Goal: Task Accomplishment & Management: Manage account settings

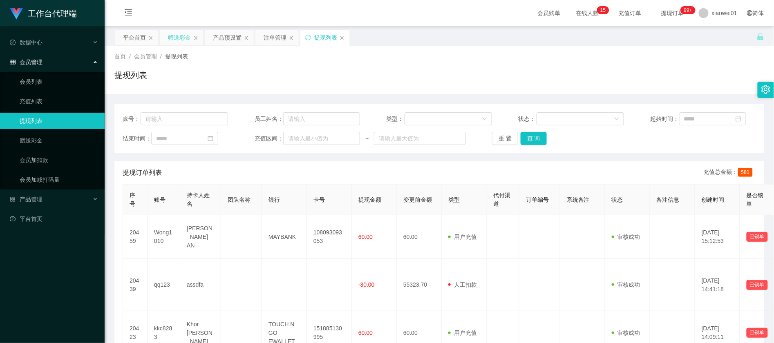
click at [169, 43] on div "赠送彩金" at bounding box center [179, 38] width 23 height 16
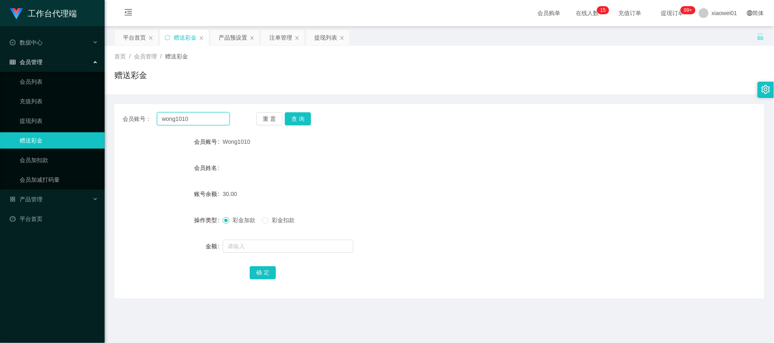
drag, startPoint x: 207, startPoint y: 113, endPoint x: 18, endPoint y: 110, distance: 188.8
click at [18, 110] on section "工作台代理端 数据中心 会员管理 会员列表 充值列表 提现列表 赠送彩金 会员加扣款 会员加减打码量 产品管理 开奖记录 注单管理 产品列表 即时注单 产品预…" at bounding box center [387, 244] width 774 height 489
paste input "keong2712"
type input "keong2712"
click at [291, 119] on button "查 询" at bounding box center [298, 118] width 26 height 13
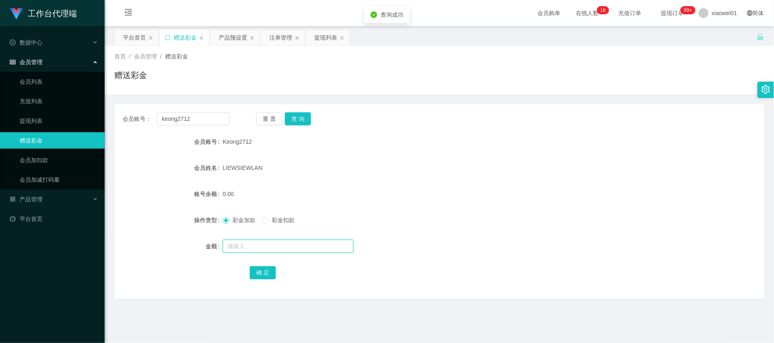
click at [254, 247] on input "text" at bounding box center [288, 246] width 131 height 13
type input "2"
type input "100"
drag, startPoint x: 251, startPoint y: 267, endPoint x: 257, endPoint y: 268, distance: 5.9
click at [255, 268] on button "确 定" at bounding box center [263, 272] width 26 height 13
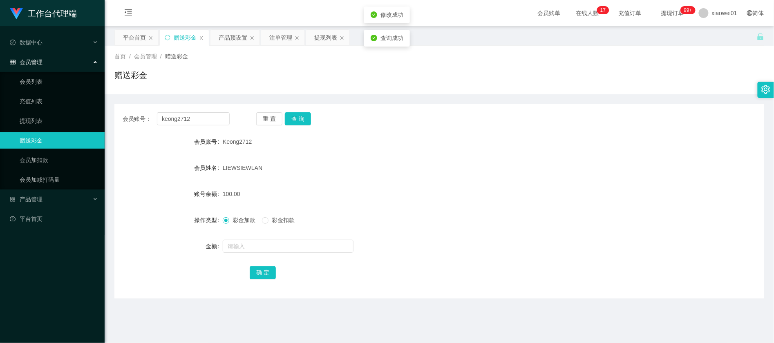
click at [425, 172] on div "LIEW​SIEW​LAN​" at bounding box center [412, 168] width 379 height 16
drag, startPoint x: 204, startPoint y: 116, endPoint x: 15, endPoint y: 72, distance: 194.2
click at [15, 72] on section "工作台代理端 数据中心 会员管理 会员列表 充值列表 提现列表 赠送彩金 会员加扣款 会员加减打码量 产品管理 开奖记录 注单管理 产品列表 即时注单 产品预…" at bounding box center [387, 244] width 774 height 489
click at [217, 115] on input "keong2712" at bounding box center [193, 118] width 73 height 13
drag, startPoint x: 199, startPoint y: 121, endPoint x: 34, endPoint y: 115, distance: 164.4
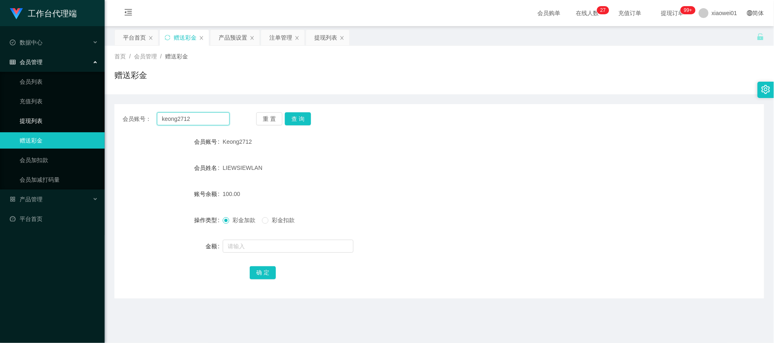
click at [36, 115] on section "工作台代理端 数据中心 会员管理 会员列表 充值列表 提现列表 赠送彩金 会员加扣款 会员加减打码量 产品管理 开奖记录 注单管理 产品列表 即时注单 产品预…" at bounding box center [387, 244] width 774 height 489
paste input "0164191779"
type input "0164191779"
click at [295, 113] on button "查 询" at bounding box center [298, 118] width 26 height 13
click at [270, 250] on input "text" at bounding box center [288, 246] width 131 height 13
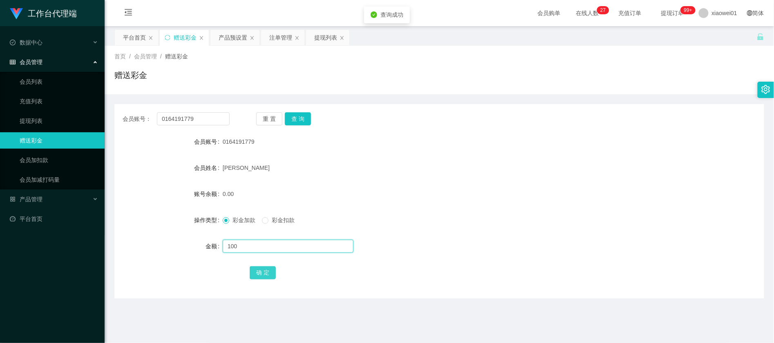
type input "100"
click at [264, 273] on button "确 定" at bounding box center [263, 272] width 26 height 13
click at [483, 198] on form "会员账号 0164191779 会员姓名 [PERSON_NAME] 账号余额 100.00 操作类型 彩金加款 彩金扣款 金额 确 定" at bounding box center [439, 207] width 650 height 147
click at [320, 39] on div "提现列表" at bounding box center [325, 38] width 23 height 16
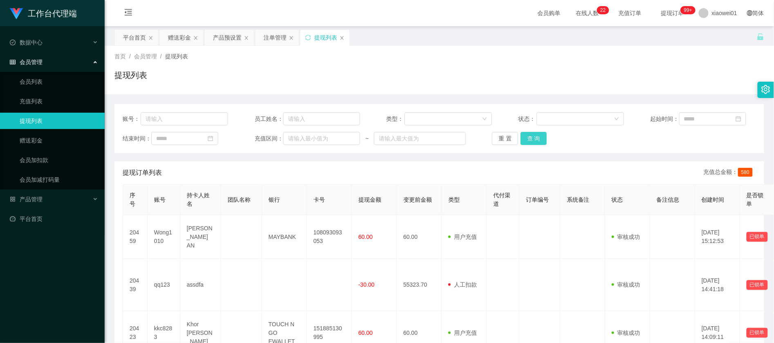
click at [536, 143] on button "查 询" at bounding box center [534, 138] width 26 height 13
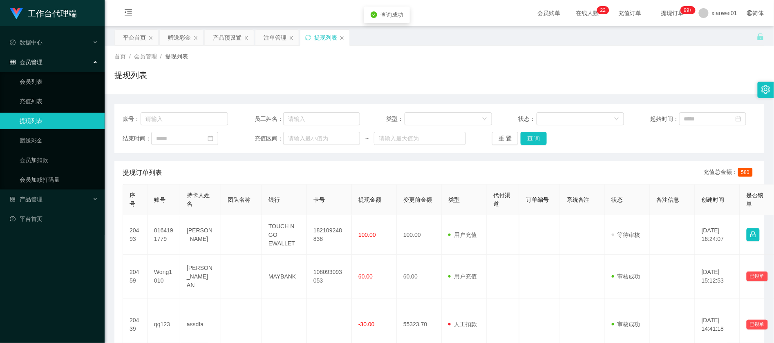
click at [69, 234] on div "工作台代理端 数据中心 会员管理 会员列表 充值列表 提现列表 赠送彩金 会员加扣款 会员加减打码量 产品管理 开奖记录 注单管理 产品列表 即时注单 产品预…" at bounding box center [52, 171] width 105 height 343
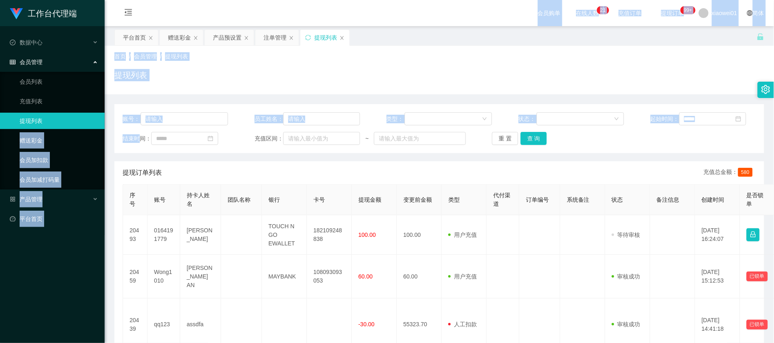
drag, startPoint x: 108, startPoint y: 147, endPoint x: 82, endPoint y: 143, distance: 26.2
click at [131, 5] on icon "图标: menu-fold" at bounding box center [128, 13] width 28 height 26
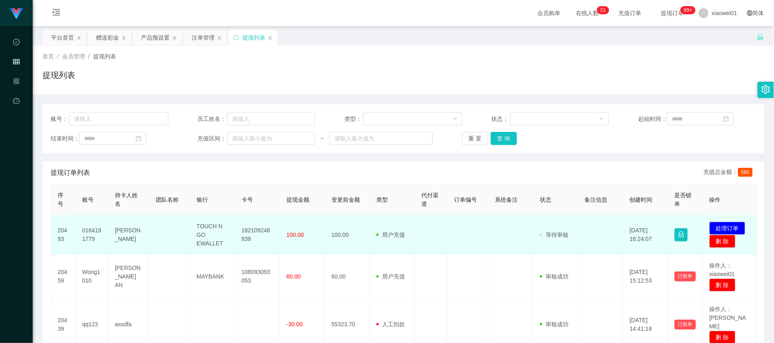
click at [731, 221] on td "发起代付 处理订单 删 除" at bounding box center [730, 235] width 54 height 40
click at [730, 224] on button "处理订单" at bounding box center [727, 228] width 36 height 13
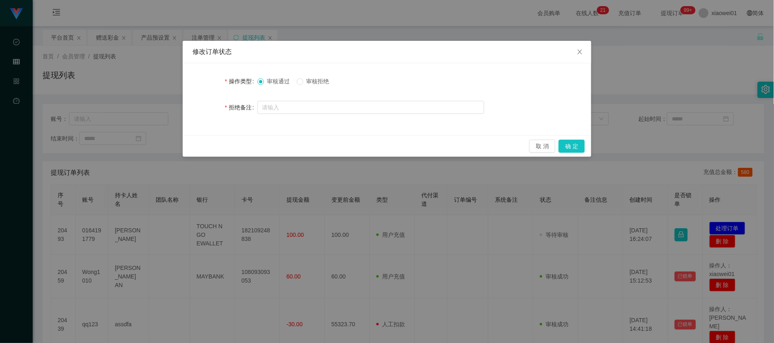
click at [314, 82] on span "审核拒绝" at bounding box center [317, 81] width 29 height 7
click at [574, 145] on button "确 定" at bounding box center [572, 146] width 26 height 13
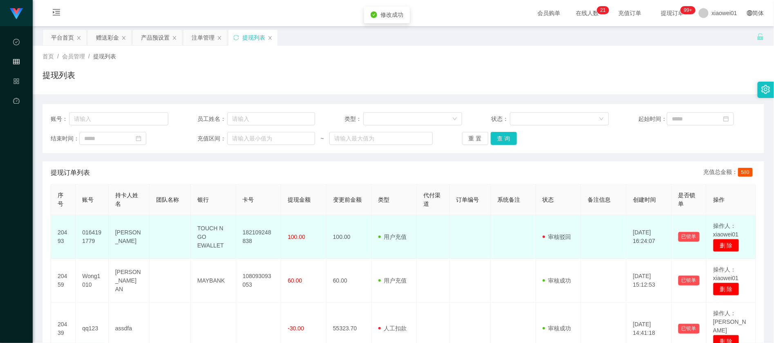
click at [83, 235] on td "0164191779" at bounding box center [92, 237] width 33 height 44
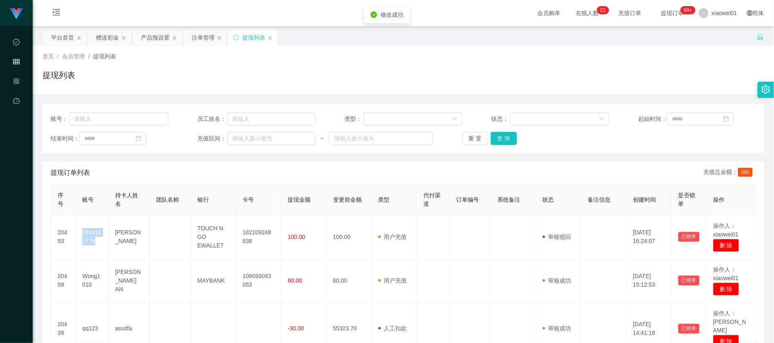
copy td "0164191779"
click at [667, 116] on input at bounding box center [700, 118] width 67 height 13
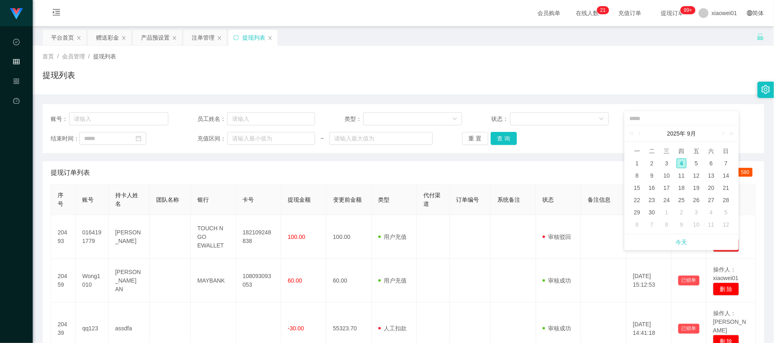
click at [557, 126] on div "账号： 员工姓名： 类型： 状态： 起始时间： 结束时间： 充值区间： ~ 重 置 查 询" at bounding box center [403, 128] width 722 height 49
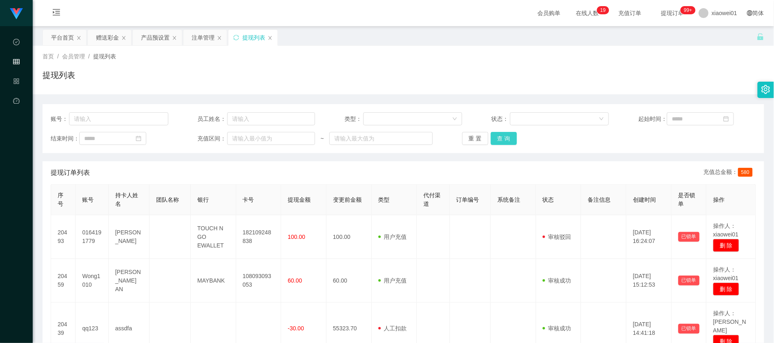
click at [494, 140] on button "查 询" at bounding box center [504, 138] width 26 height 13
click at [505, 135] on button "查 询" at bounding box center [504, 138] width 26 height 13
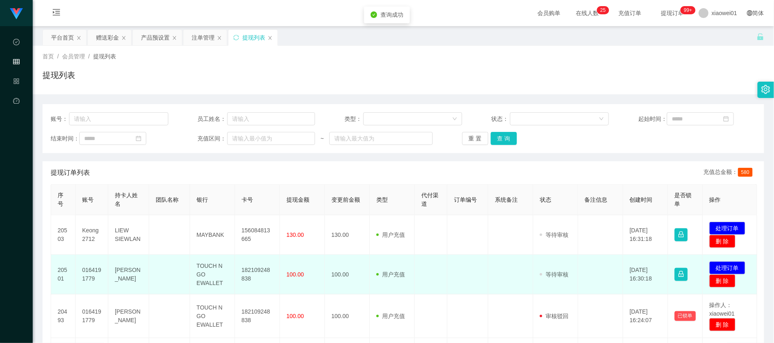
click at [250, 275] on td "182109248838" at bounding box center [257, 275] width 45 height 40
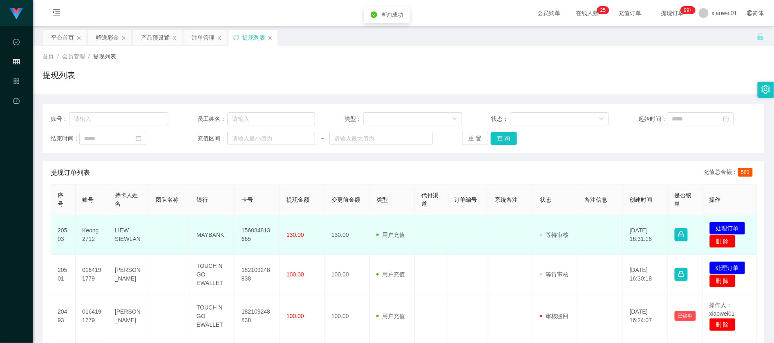
click at [261, 232] on td "156084813665" at bounding box center [257, 235] width 45 height 40
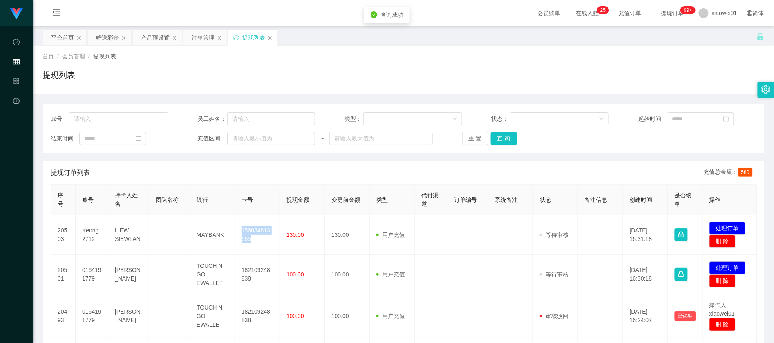
copy td "156084813665"
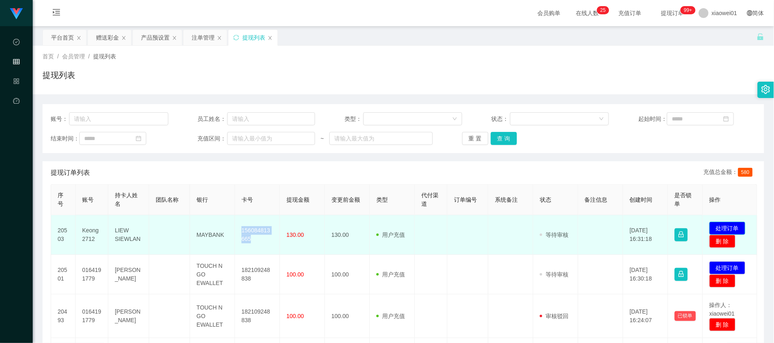
click at [734, 226] on button "处理订单" at bounding box center [727, 228] width 36 height 13
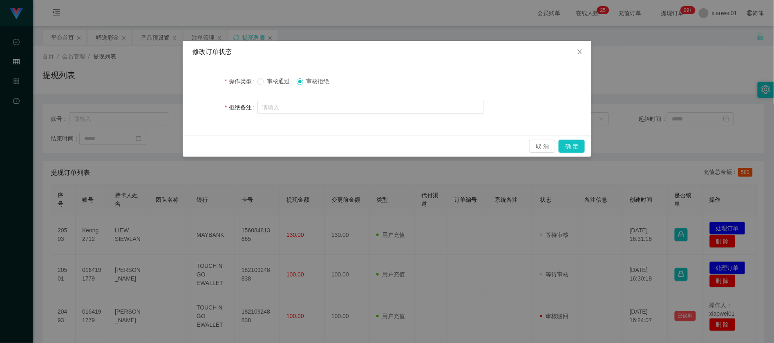
click at [287, 79] on span "审核通过" at bounding box center [278, 81] width 29 height 7
click at [574, 147] on button "确 定" at bounding box center [572, 146] width 26 height 13
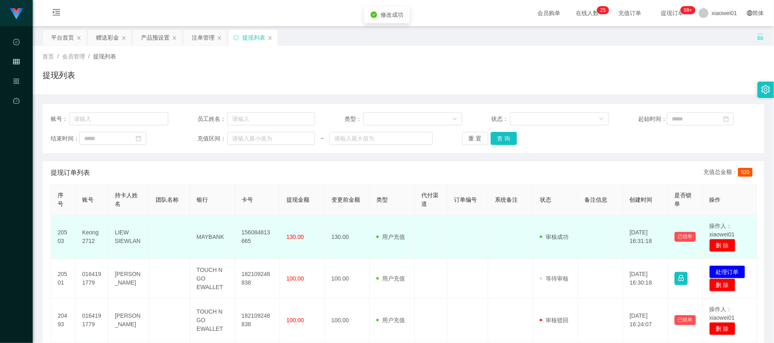
click at [255, 236] on td "156084813665" at bounding box center [257, 237] width 45 height 44
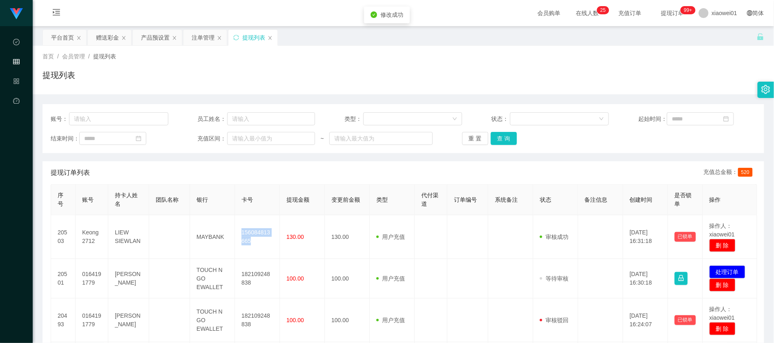
copy td "156084813665"
click at [507, 139] on button "查 询" at bounding box center [504, 138] width 26 height 13
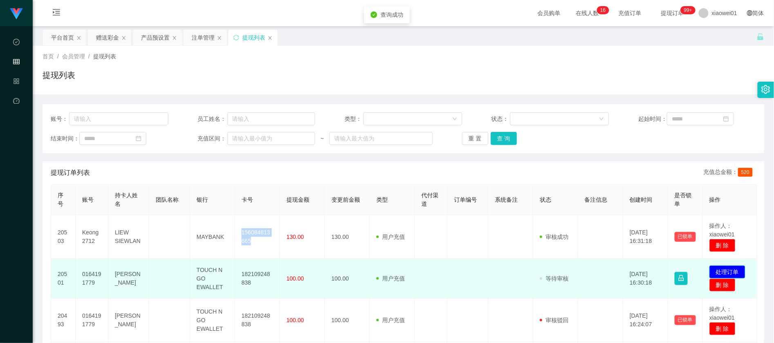
click at [733, 270] on button "处理订单" at bounding box center [727, 272] width 36 height 13
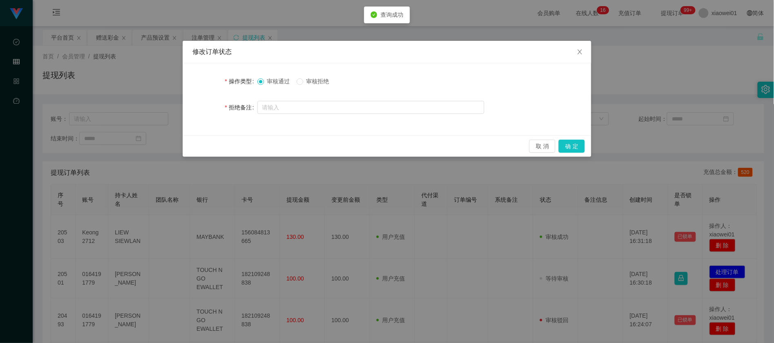
click at [682, 72] on div "修改订单状态 操作类型 审核通过 审核拒绝 拒绝备注 取 消 确 定" at bounding box center [387, 171] width 774 height 343
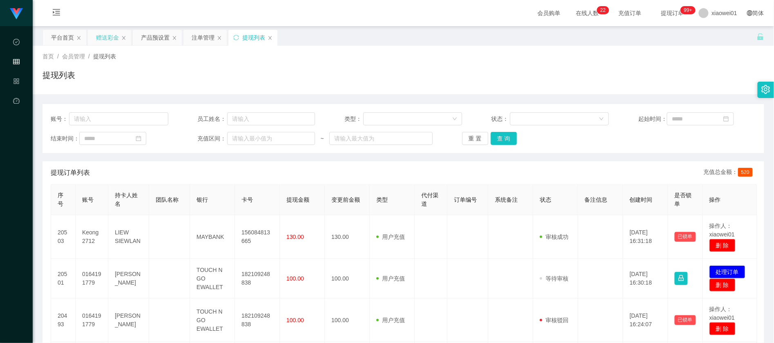
click at [110, 29] on div "赠送彩金" at bounding box center [109, 37] width 44 height 16
click at [107, 45] on div "赠送彩金" at bounding box center [107, 38] width 23 height 16
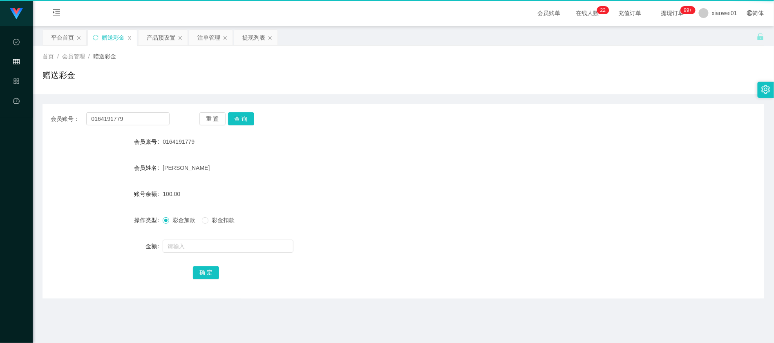
click at [108, 38] on div "赠送彩金" at bounding box center [113, 38] width 23 height 16
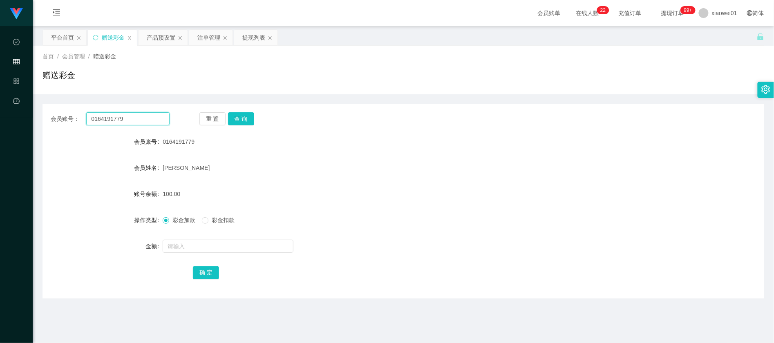
drag, startPoint x: 151, startPoint y: 119, endPoint x: -56, endPoint y: 84, distance: 210.2
click at [0, 84] on html "工作台代理端 数据中心 会员管理 产品管理 平台首页 保存配置 重置配置 整体风格设置 主题色 导航设置 内容区域宽度 定宽 固定Header 固定侧边栏 其…" at bounding box center [387, 171] width 774 height 343
paste input "wong1010"
type input "wong1010"
click at [248, 118] on button "查 询" at bounding box center [241, 118] width 26 height 13
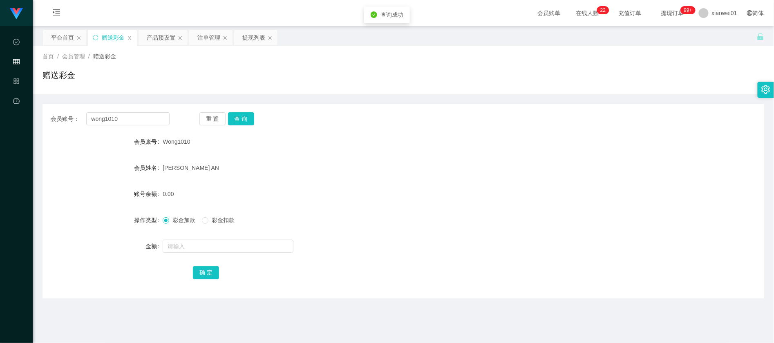
click at [227, 257] on form "会员账号 Wong1010 会员姓名 [PERSON_NAME] AN 账号余额 0.00 操作类型 彩金加款 彩金扣款 金额 确 定" at bounding box center [403, 207] width 722 height 147
click at [227, 249] on input "text" at bounding box center [228, 246] width 131 height 13
type input "100"
click at [218, 275] on div "确 定" at bounding box center [403, 272] width 421 height 16
click at [218, 276] on button "确 定" at bounding box center [206, 272] width 26 height 13
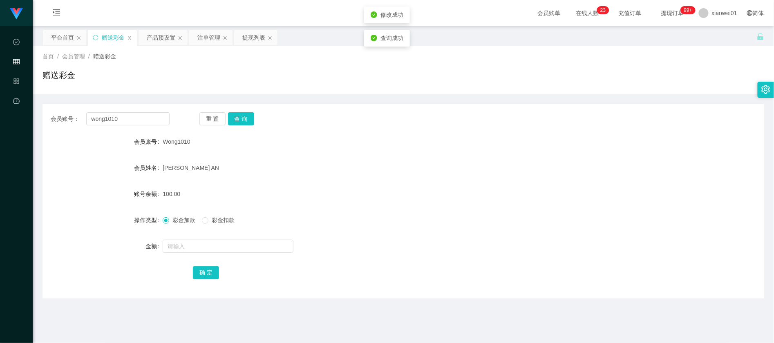
drag, startPoint x: 336, startPoint y: 152, endPoint x: 278, endPoint y: 150, distance: 58.1
click at [337, 154] on form "会员账号 Wong1010 会员姓名 [PERSON_NAME] AN 账号余额 100.00 操作类型 彩金加款 彩金扣款 金额 确 定" at bounding box center [403, 207] width 722 height 147
drag, startPoint x: 132, startPoint y: 120, endPoint x: 122, endPoint y: 116, distance: 10.6
click at [0, 105] on html "工作台代理端 数据中心 会员管理 产品管理 平台首页 保存配置 重置配置 整体风格设置 主题色 导航设置 内容区域宽度 定宽 固定Header 固定侧边栏 其…" at bounding box center [387, 171] width 774 height 343
paste input "KKC8283"
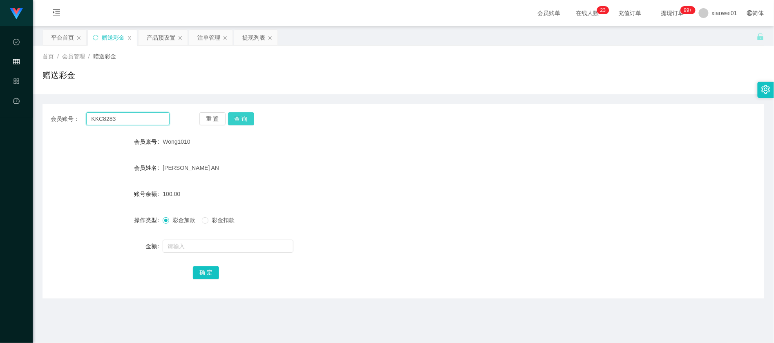
type input "KKC8283"
click at [242, 117] on button "查 询" at bounding box center [241, 118] width 26 height 13
drag, startPoint x: 224, startPoint y: 237, endPoint x: 219, endPoint y: 249, distance: 12.4
click at [221, 239] on form "会员账号 kkc8283 会员姓名 Khor [PERSON_NAME] 账号余额 0.00 操作类型 彩金加款 彩金扣款 金额 确 定" at bounding box center [403, 207] width 722 height 147
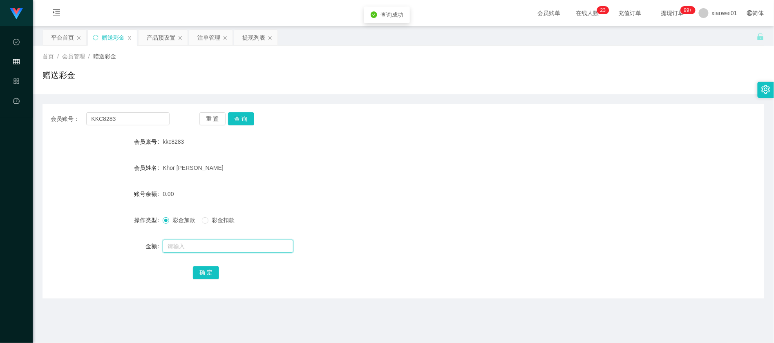
click at [219, 249] on input "text" at bounding box center [228, 246] width 131 height 13
type input "100"
click at [197, 272] on button "确 定" at bounding box center [206, 272] width 26 height 13
click at [393, 193] on div "100.00" at bounding box center [373, 194] width 421 height 16
click at [247, 41] on div "提现列表" at bounding box center [253, 38] width 23 height 16
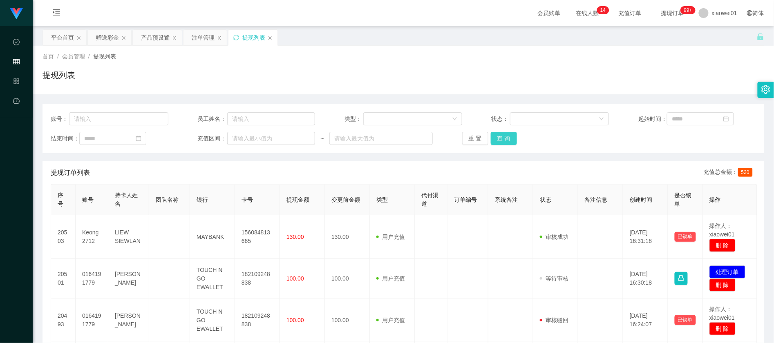
click at [514, 145] on button "查 询" at bounding box center [504, 138] width 26 height 13
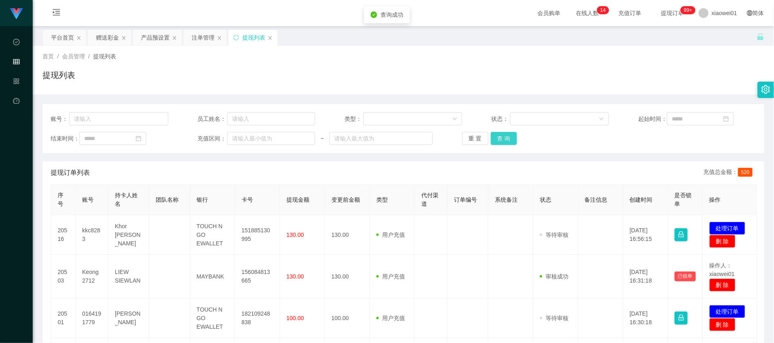
click at [512, 144] on button "查 询" at bounding box center [504, 138] width 26 height 13
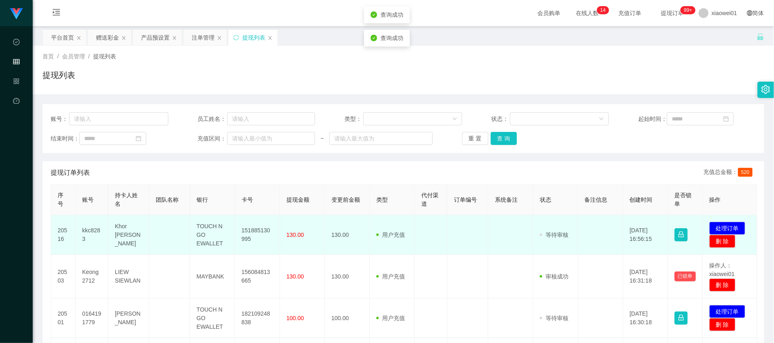
click at [249, 233] on td "151885130995" at bounding box center [257, 235] width 45 height 40
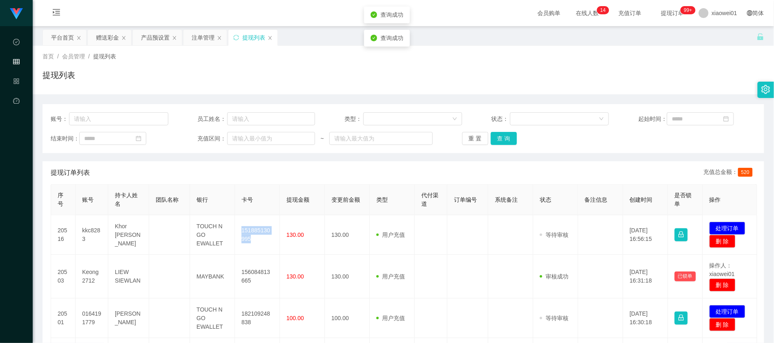
copy td "151885130995"
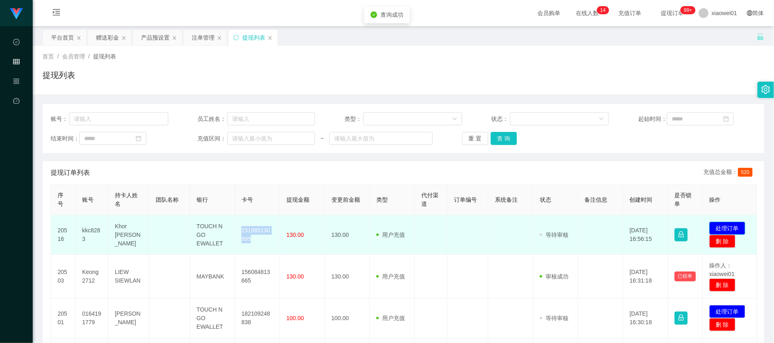
click at [734, 225] on button "处理订单" at bounding box center [727, 228] width 36 height 13
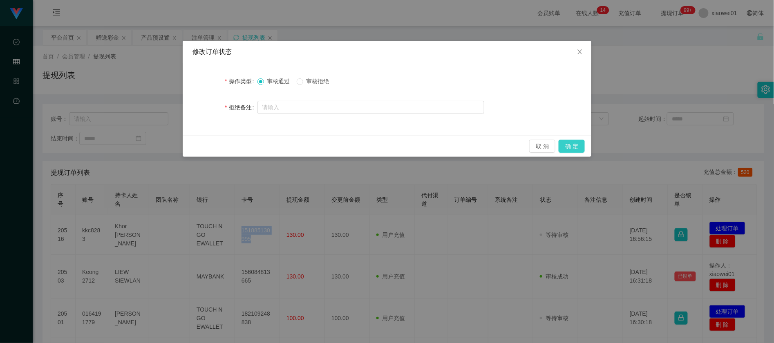
click at [578, 144] on button "确 定" at bounding box center [572, 146] width 26 height 13
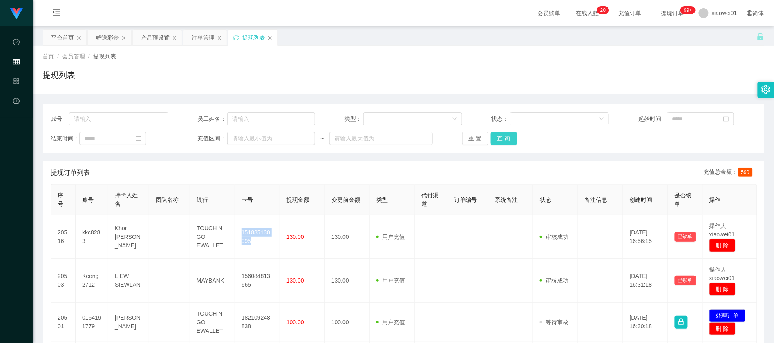
click at [509, 138] on button "查 询" at bounding box center [504, 138] width 26 height 13
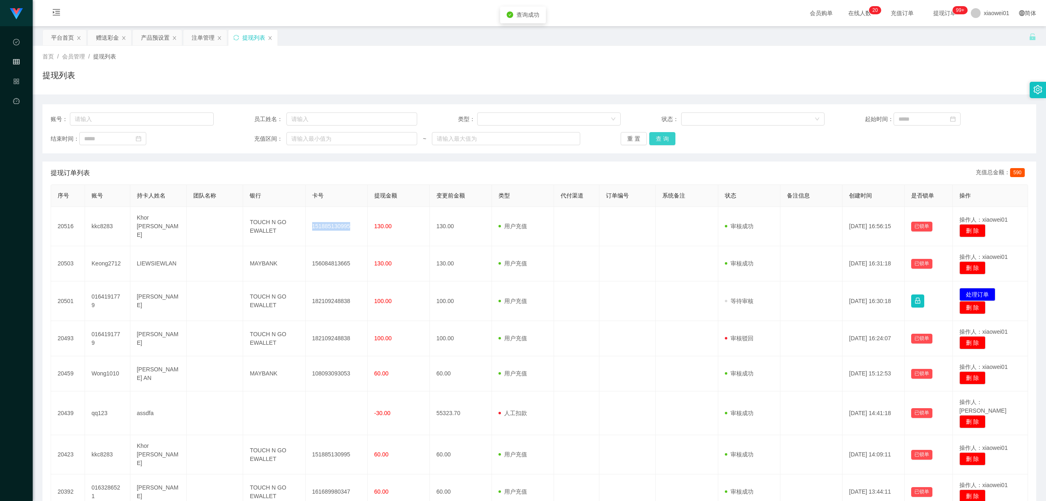
click at [653, 136] on button "查 询" at bounding box center [662, 138] width 26 height 13
click at [113, 35] on div "赠送彩金" at bounding box center [107, 38] width 23 height 16
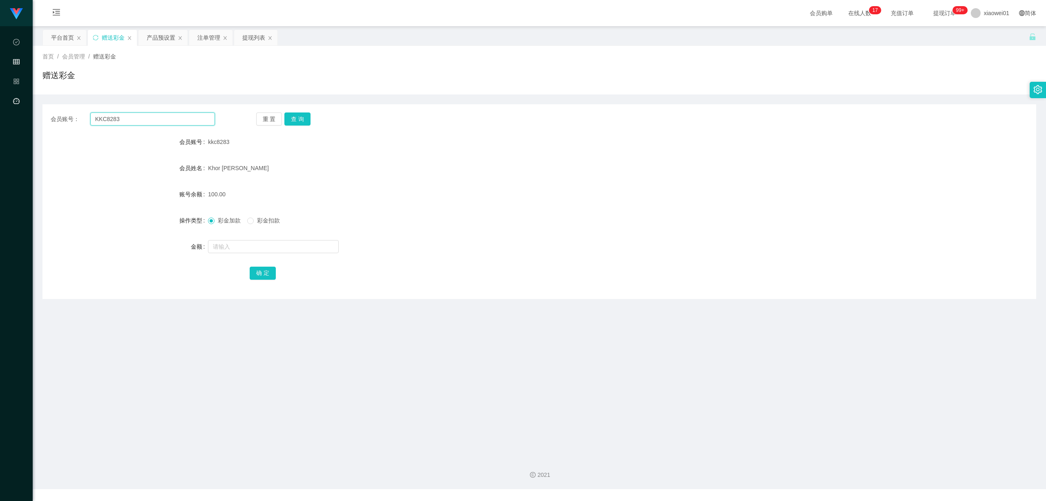
drag, startPoint x: 158, startPoint y: 116, endPoint x: 0, endPoint y: 91, distance: 159.8
click at [0, 94] on section "工作台代理端 数据中心 会员管理 产品管理 平台首页 保存配置 重置配置 整体风格设置 主题色 导航设置 内容区域宽度 定宽 固定Header 固定侧边栏 其…" at bounding box center [523, 244] width 1046 height 489
paste input "0164191779"
type input "0164191779"
drag, startPoint x: 293, startPoint y: 119, endPoint x: 297, endPoint y: 123, distance: 6.1
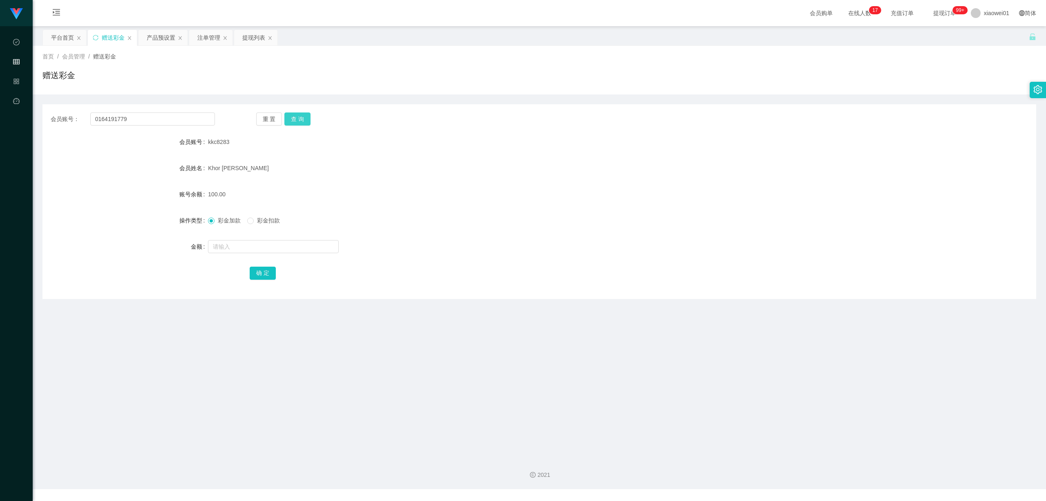
click at [293, 119] on button "查 询" at bounding box center [297, 118] width 26 height 13
click at [255, 240] on input "text" at bounding box center [273, 246] width 131 height 13
type input "200"
click at [260, 268] on button "确 定" at bounding box center [263, 272] width 26 height 13
click at [534, 212] on div "彩金加款 彩金扣款" at bounding box center [498, 220] width 580 height 16
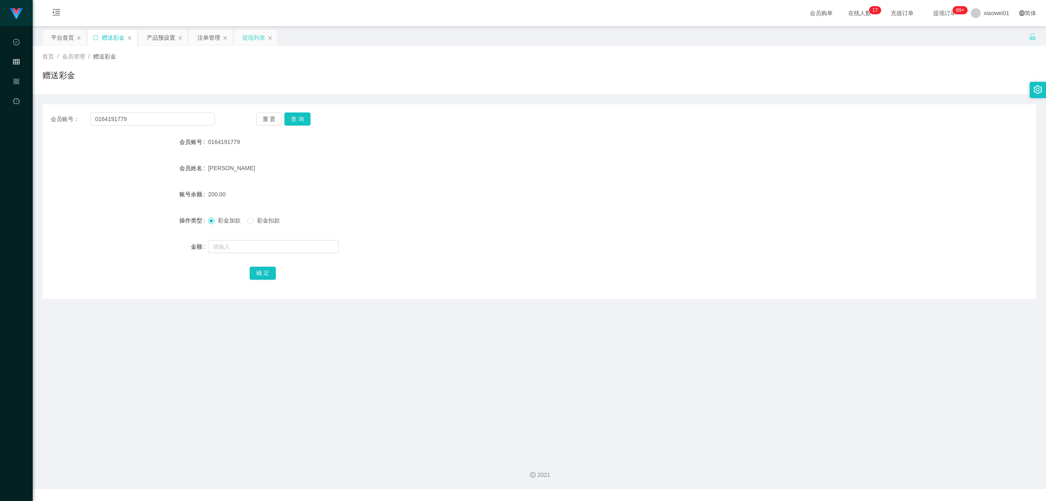
click at [249, 40] on div "提现列表" at bounding box center [253, 38] width 23 height 16
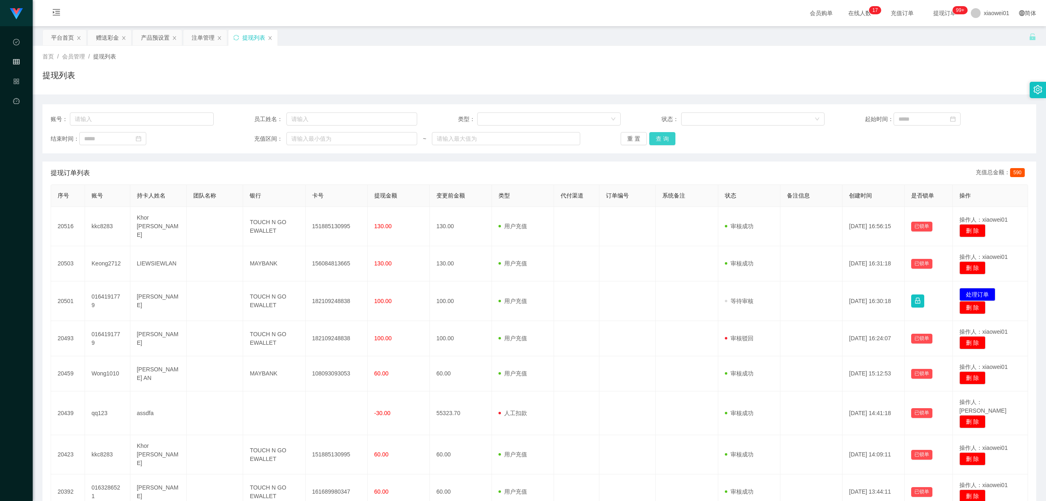
click at [649, 136] on button "查 询" at bounding box center [662, 138] width 26 height 13
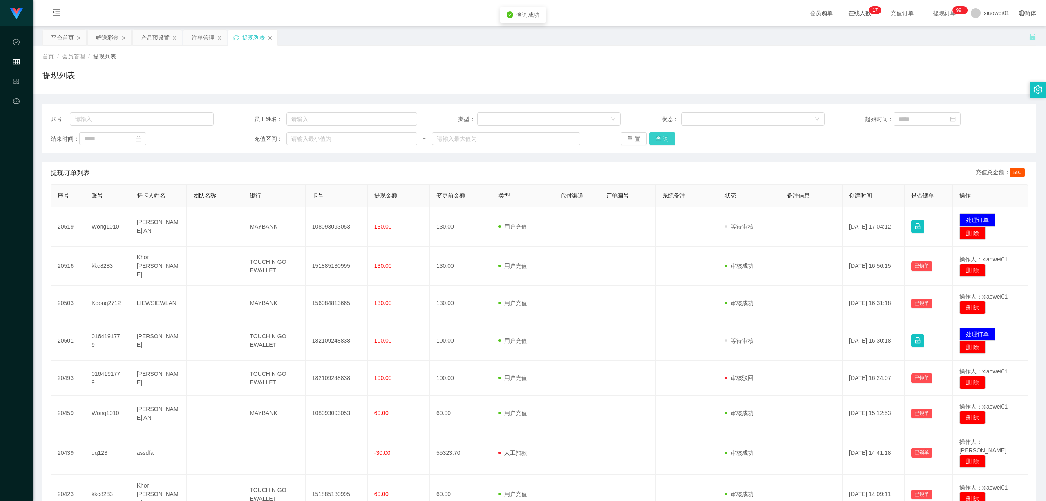
click at [655, 136] on button "查 询" at bounding box center [662, 138] width 26 height 13
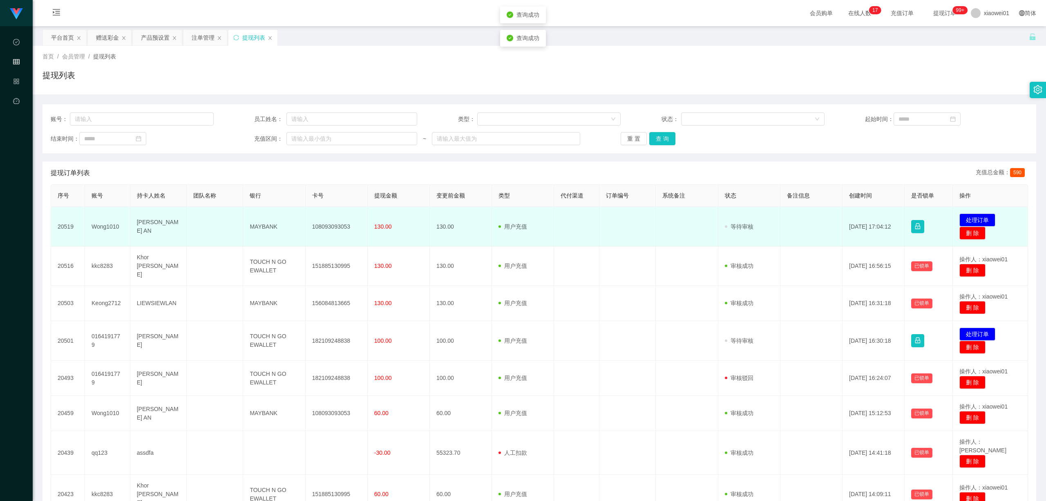
click at [341, 226] on td "108093093053" at bounding box center [337, 227] width 62 height 40
copy td "108093093053"
click at [973, 219] on button "处理订单" at bounding box center [977, 219] width 36 height 13
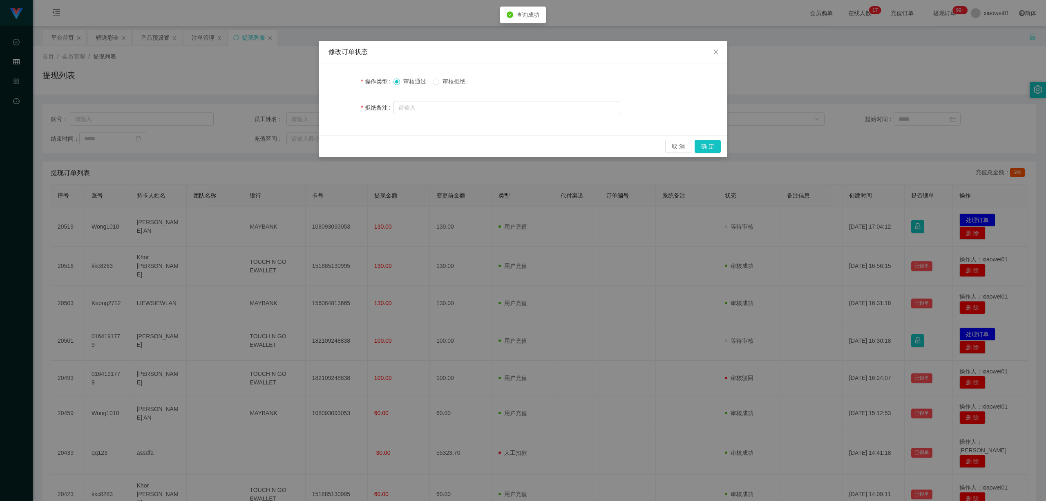
click at [703, 138] on div "取 消 确 定" at bounding box center [523, 146] width 409 height 22
click at [706, 143] on button "确 定" at bounding box center [708, 146] width 26 height 13
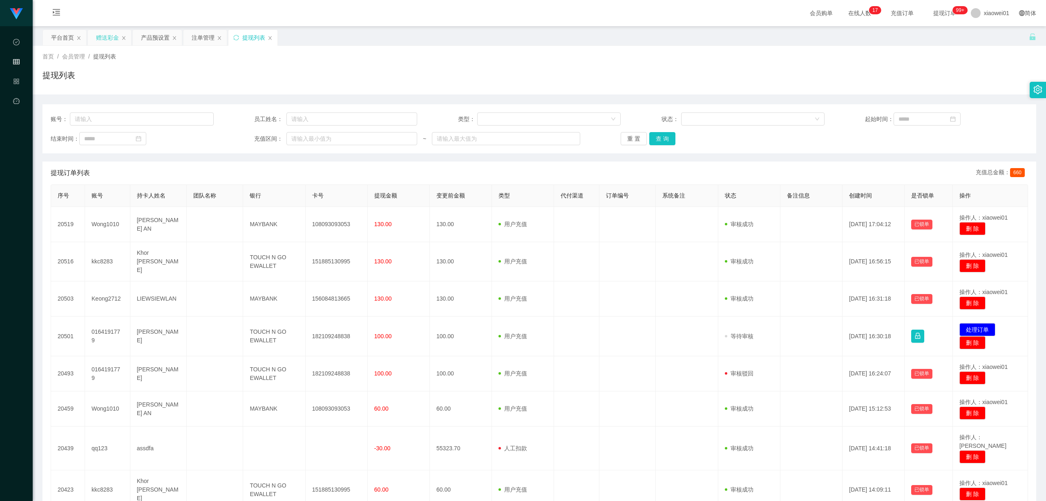
click at [101, 36] on div "赠送彩金" at bounding box center [107, 38] width 23 height 16
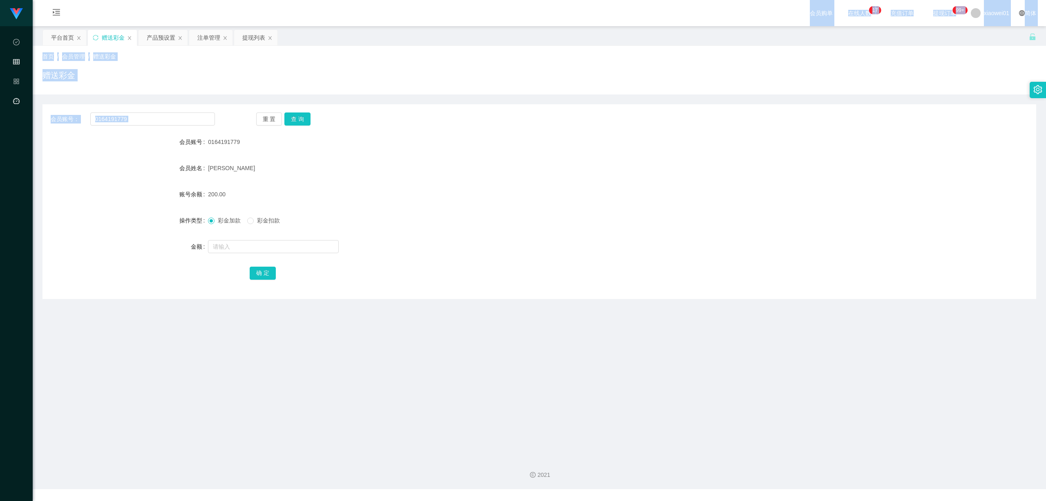
drag, startPoint x: 156, startPoint y: 126, endPoint x: 11, endPoint y: 94, distance: 147.8
click at [11, 94] on section "工作台代理端 数据中心 会员管理 产品管理 平台首页 保存配置 重置配置 整体风格设置 主题色 导航设置 内容区域宽度 定宽 固定Header 固定侧边栏 其…" at bounding box center [523, 244] width 1046 height 489
click at [130, 117] on input "0164191779" at bounding box center [152, 118] width 125 height 13
click at [141, 117] on input "0164191779" at bounding box center [152, 118] width 125 height 13
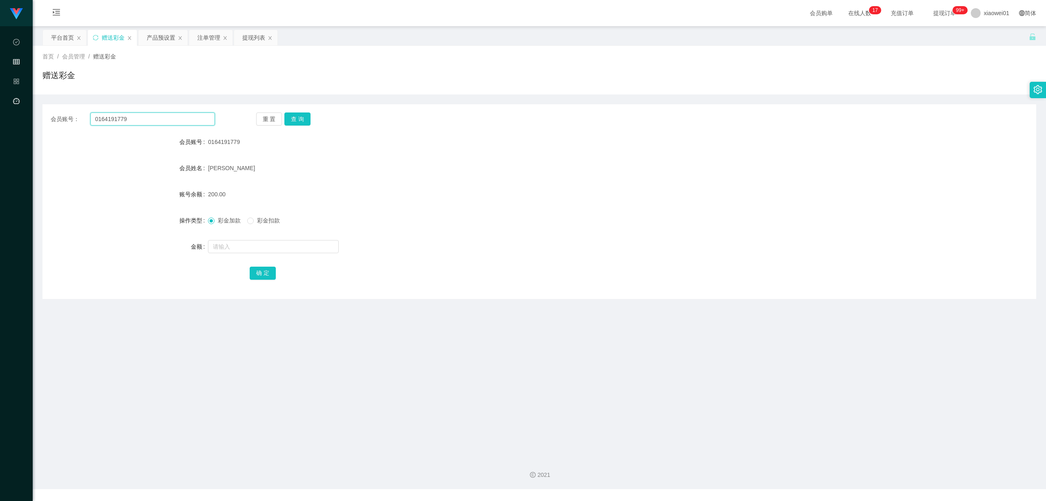
drag, startPoint x: 108, startPoint y: 115, endPoint x: 17, endPoint y: 98, distance: 92.3
click at [0, 97] on section "工作台代理端 数据中心 会员管理 产品管理 平台首页 保存配置 重置配置 整体风格设置 主题色 导航设置 内容区域宽度 定宽 固定Header 固定侧边栏 其…" at bounding box center [523, 244] width 1046 height 489
paste input "3286521"
type input "0163286521"
click at [288, 118] on button "查 询" at bounding box center [297, 118] width 26 height 13
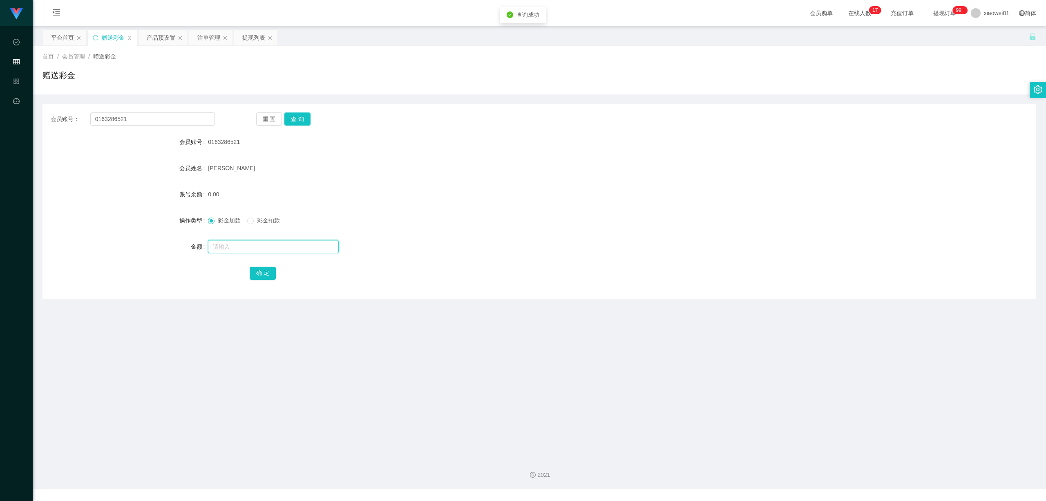
click at [268, 250] on input "text" at bounding box center [273, 246] width 131 height 13
type input "300"
click at [261, 270] on button "确 定" at bounding box center [263, 272] width 26 height 13
click at [507, 197] on div "300.00" at bounding box center [498, 194] width 580 height 16
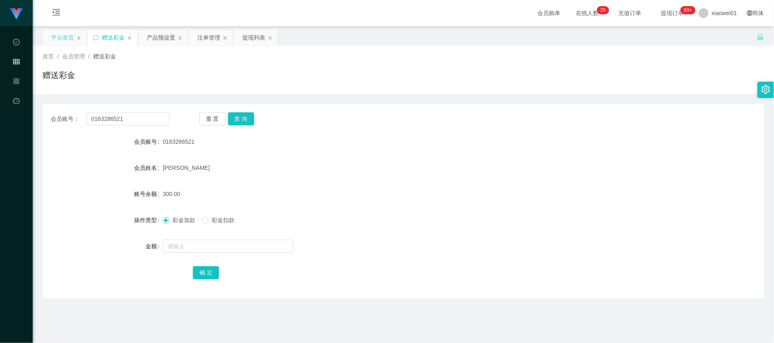
click at [67, 42] on div "平台首页" at bounding box center [62, 38] width 23 height 16
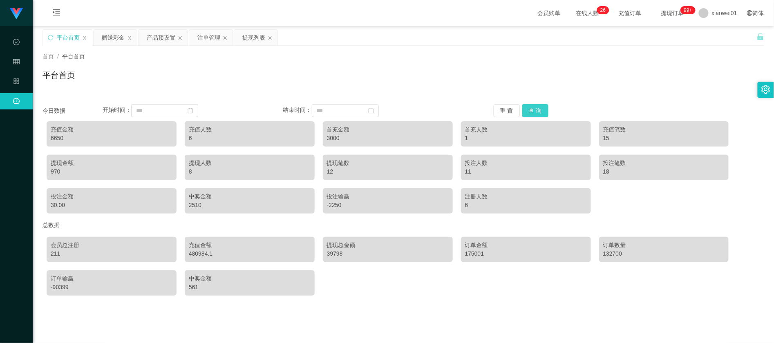
click at [540, 110] on button "查 询" at bounding box center [535, 110] width 26 height 13
click at [269, 40] on icon "图标: close" at bounding box center [270, 38] width 5 height 5
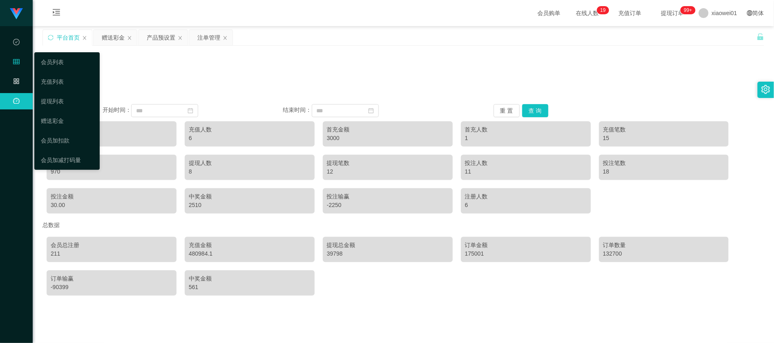
click at [16, 74] on icon "图标: appstore-o" at bounding box center [16, 82] width 7 height 16
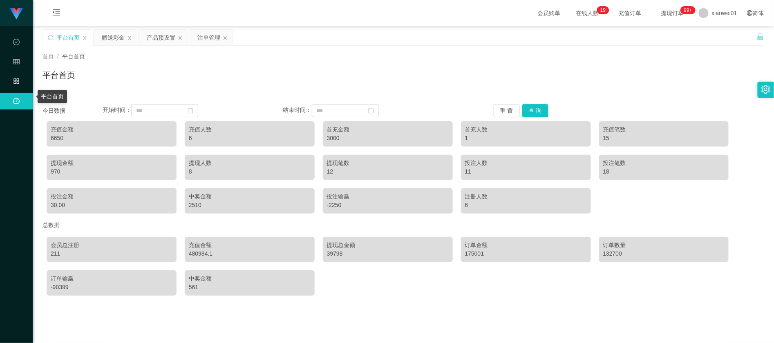
click at [16, 78] on icon "图标: appstore-o" at bounding box center [15, 80] width 5 height 5
click at [12, 63] on div "会员管理" at bounding box center [16, 62] width 33 height 16
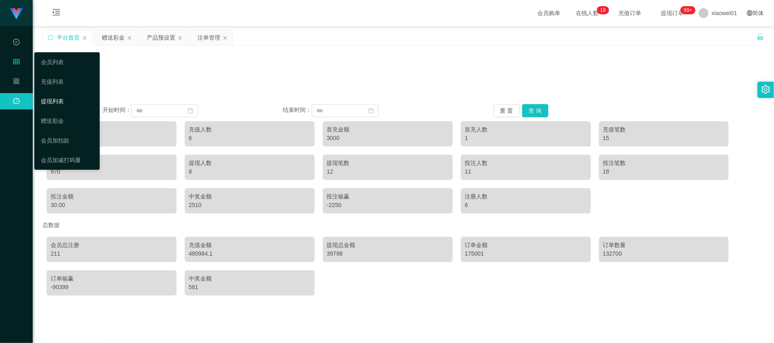
click at [59, 98] on link "提现列表" at bounding box center [67, 101] width 52 height 16
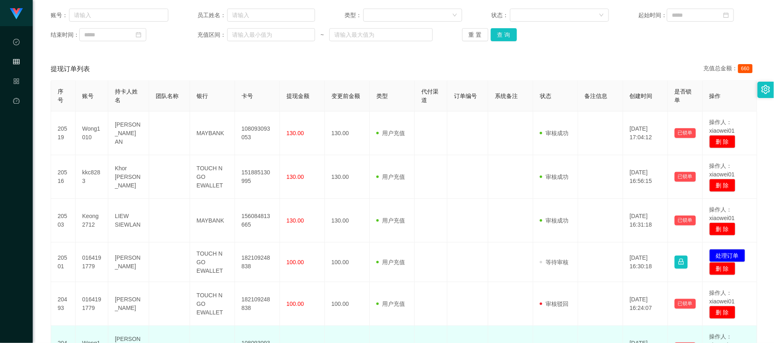
scroll to position [272, 0]
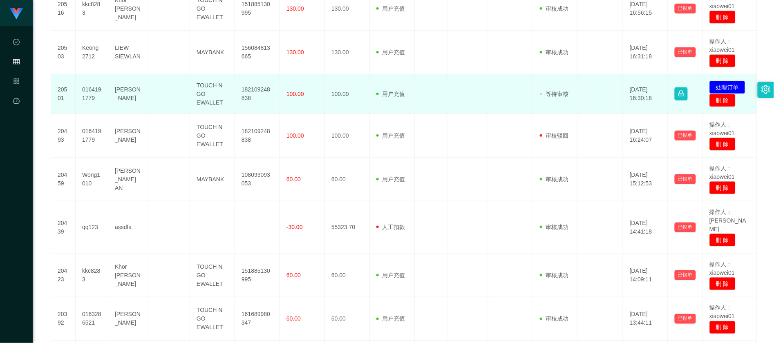
click at [723, 79] on td "发起代付 处理订单 删 除" at bounding box center [730, 94] width 54 height 40
click at [726, 83] on button "处理订单" at bounding box center [727, 87] width 36 height 13
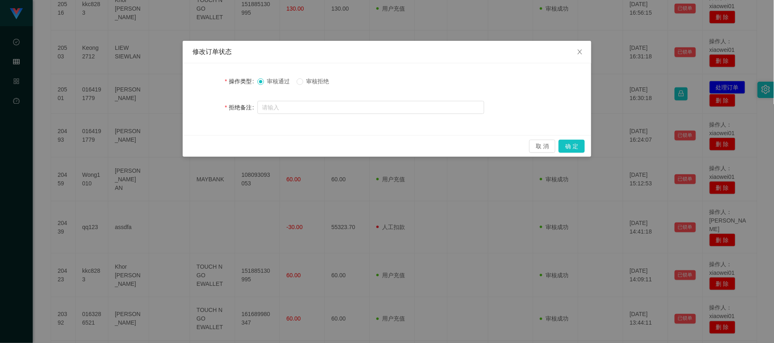
click at [320, 85] on span "审核拒绝" at bounding box center [317, 81] width 29 height 7
click at [581, 150] on button "确 定" at bounding box center [572, 146] width 26 height 13
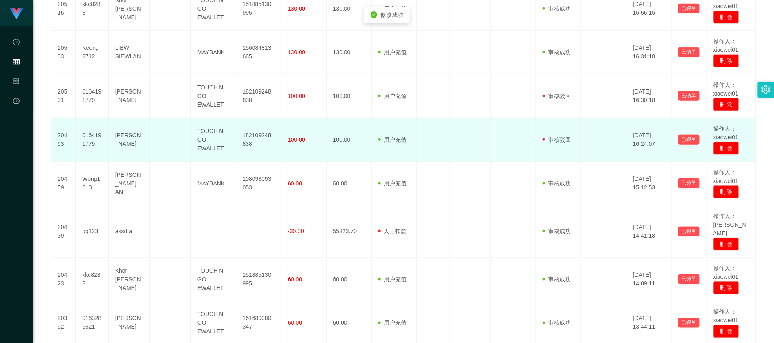
click at [478, 161] on td at bounding box center [470, 140] width 41 height 44
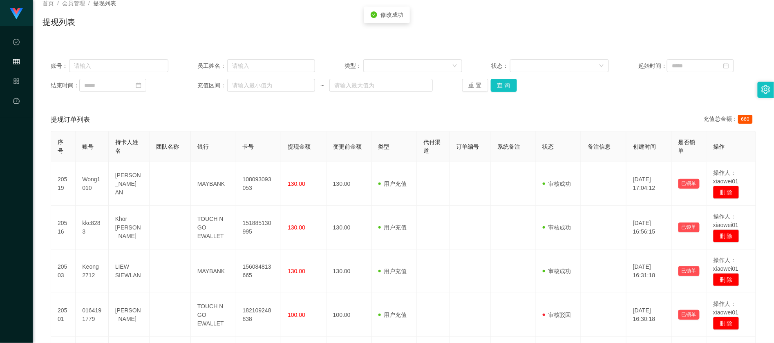
scroll to position [0, 0]
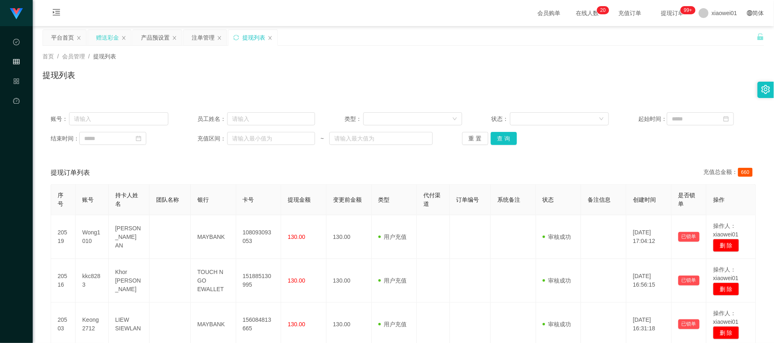
click at [91, 34] on div "赠送彩金" at bounding box center [109, 38] width 43 height 16
click at [112, 43] on div "赠送彩金" at bounding box center [107, 38] width 23 height 16
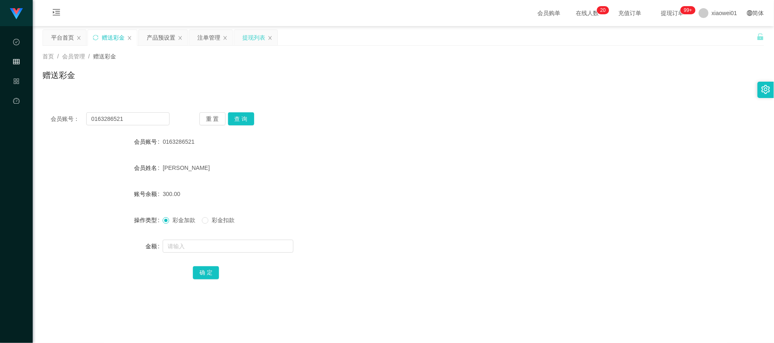
click at [244, 37] on div "提现列表" at bounding box center [255, 38] width 43 height 16
click at [248, 37] on div "提现列表" at bounding box center [253, 38] width 23 height 16
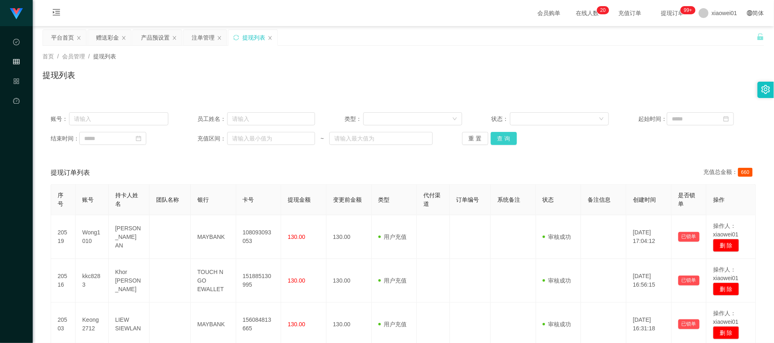
click at [510, 142] on button "查 询" at bounding box center [504, 138] width 26 height 13
click at [105, 36] on div "赠送彩金" at bounding box center [107, 38] width 23 height 16
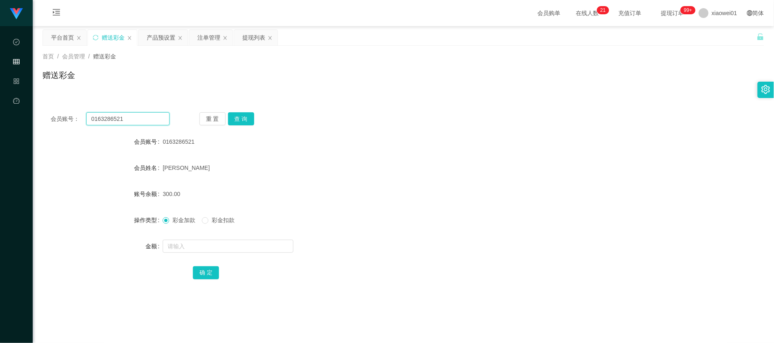
drag, startPoint x: 141, startPoint y: 122, endPoint x: 187, endPoint y: 115, distance: 45.9
click at [0, 95] on html "工作台代理端 数据中心 会员管理 产品管理 平台首页 保存配置 重置配置 整体风格设置 主题色 导航设置 内容区域宽度 定宽 固定Header 固定侧边栏 其…" at bounding box center [387, 171] width 774 height 343
paste input "4191779"
type input "0164191779"
click at [247, 121] on button "查 询" at bounding box center [241, 118] width 26 height 13
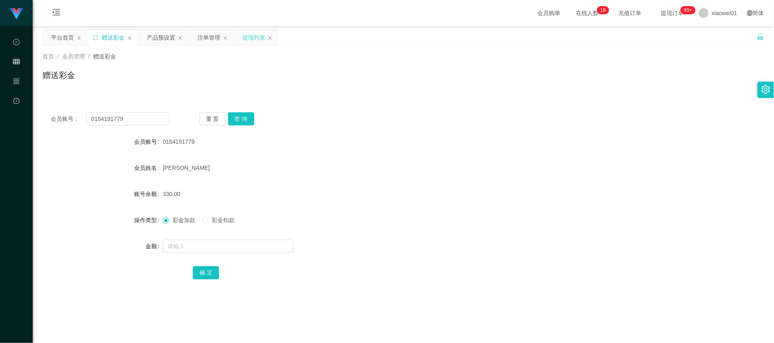
click at [248, 38] on div "提现列表" at bounding box center [253, 38] width 23 height 16
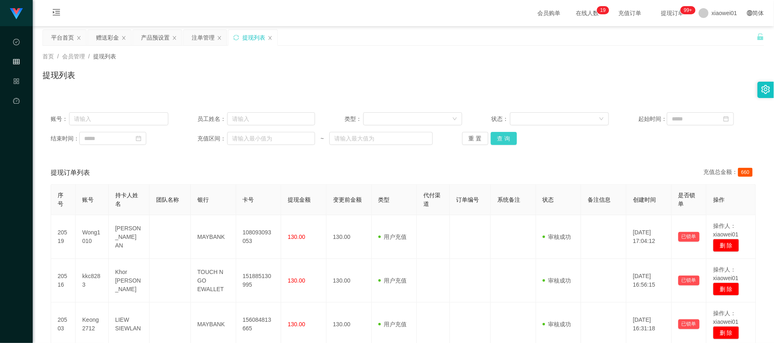
click at [507, 138] on button "查 询" at bounding box center [504, 138] width 26 height 13
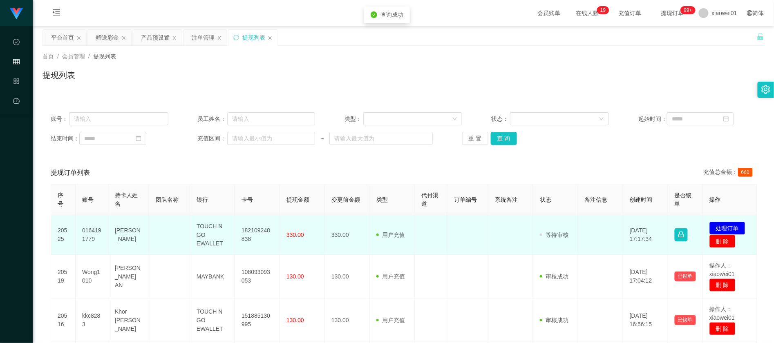
click at [249, 229] on td "182109248838" at bounding box center [257, 235] width 45 height 40
copy td "182109248838"
click at [730, 224] on button "处理订单" at bounding box center [727, 228] width 36 height 13
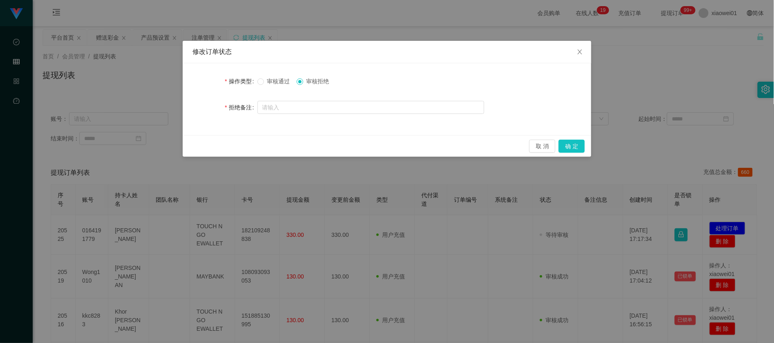
click at [273, 84] on span "审核通过" at bounding box center [278, 81] width 29 height 7
click at [569, 145] on button "确 定" at bounding box center [572, 146] width 26 height 13
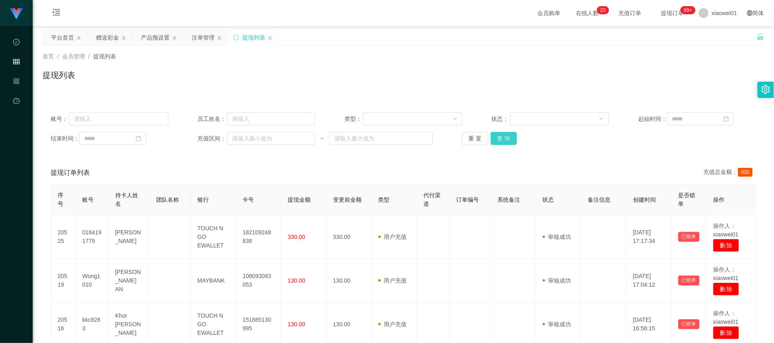
click at [509, 139] on button "查 询" at bounding box center [504, 138] width 26 height 13
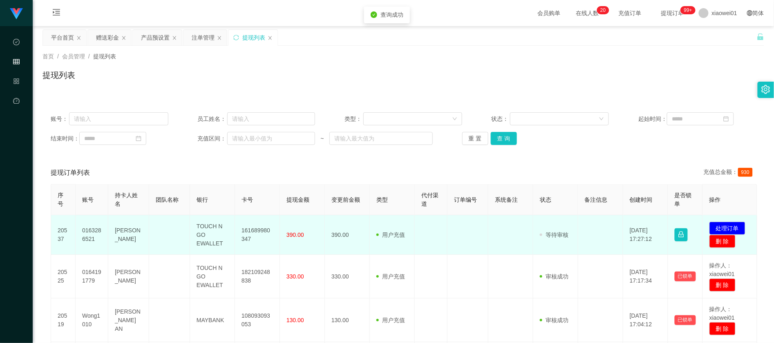
click at [270, 228] on td "161689980347" at bounding box center [257, 235] width 45 height 40
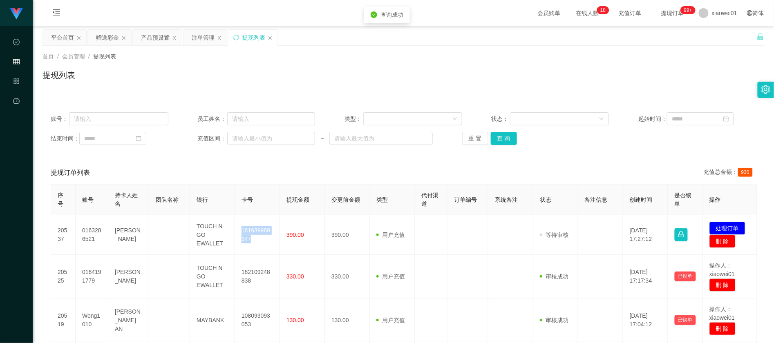
copy td "161689980347"
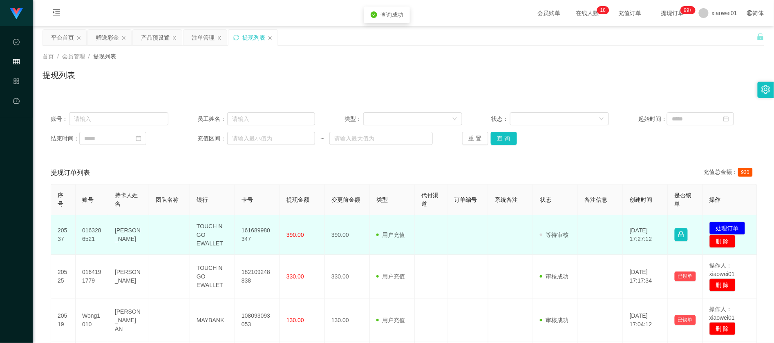
click at [726, 221] on td "发起代付 处理订单 删 除" at bounding box center [730, 235] width 54 height 40
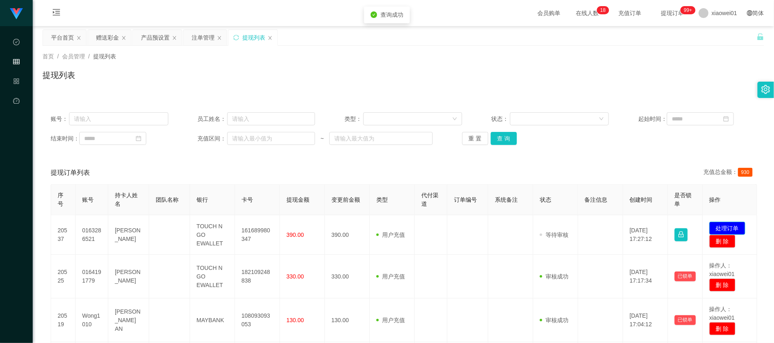
click at [726, 223] on button "处理订单" at bounding box center [727, 228] width 36 height 13
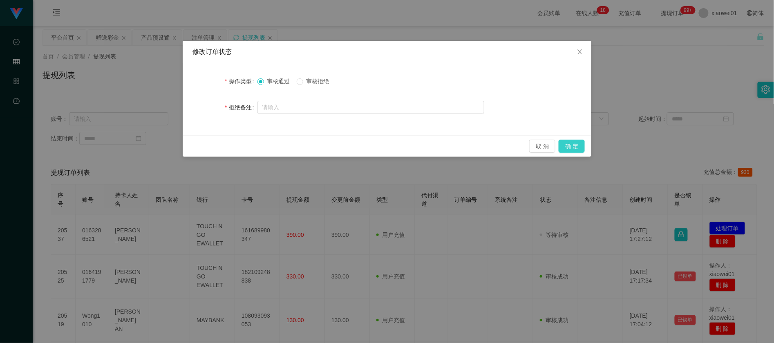
click at [580, 147] on button "确 定" at bounding box center [572, 146] width 26 height 13
